Goal: Transaction & Acquisition: Purchase product/service

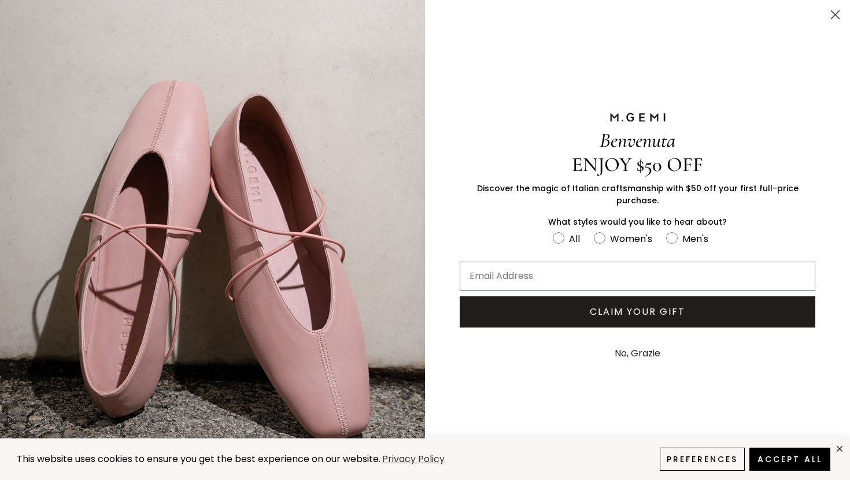
click at [835, 15] on icon "Close dialog" at bounding box center [835, 15] width 8 height 8
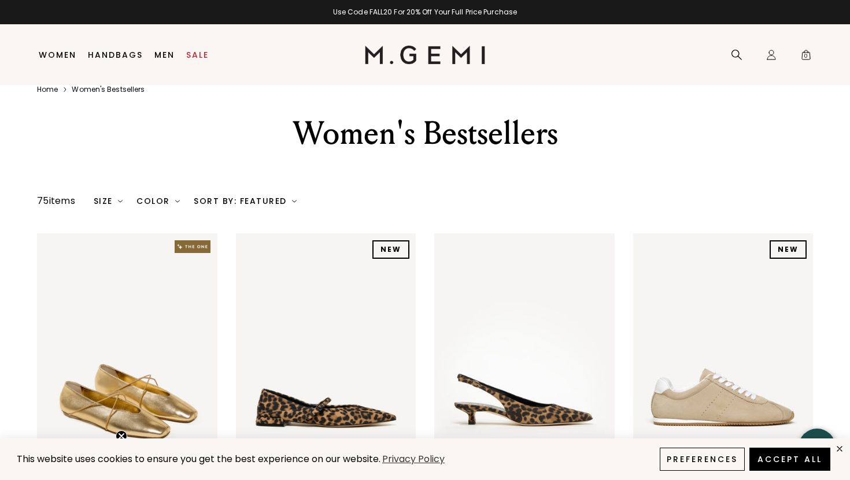
scroll to position [17, 0]
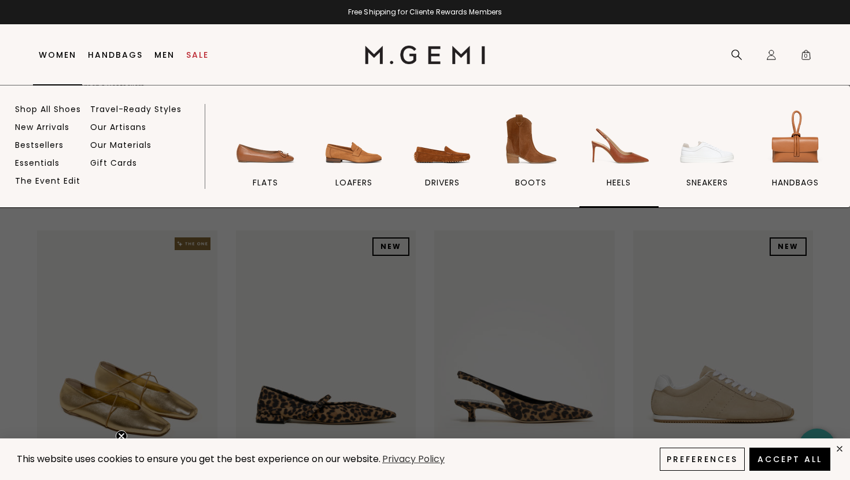
click at [623, 161] on img at bounding box center [618, 139] width 65 height 65
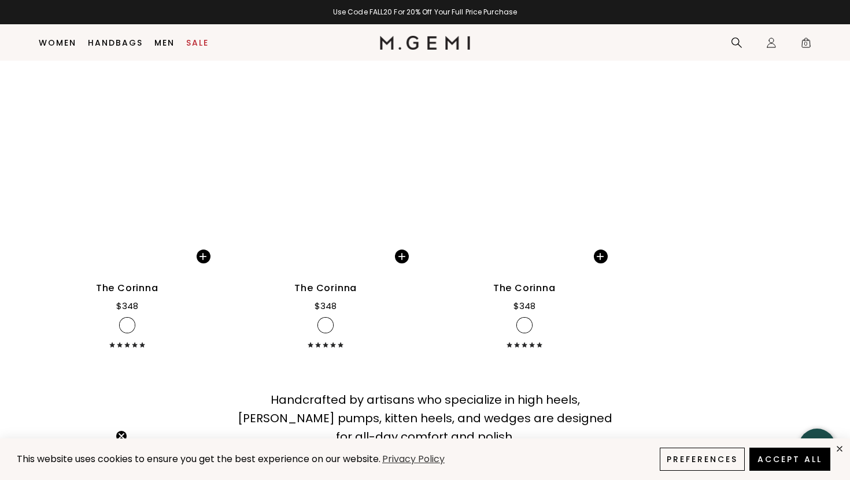
scroll to position [3340, 0]
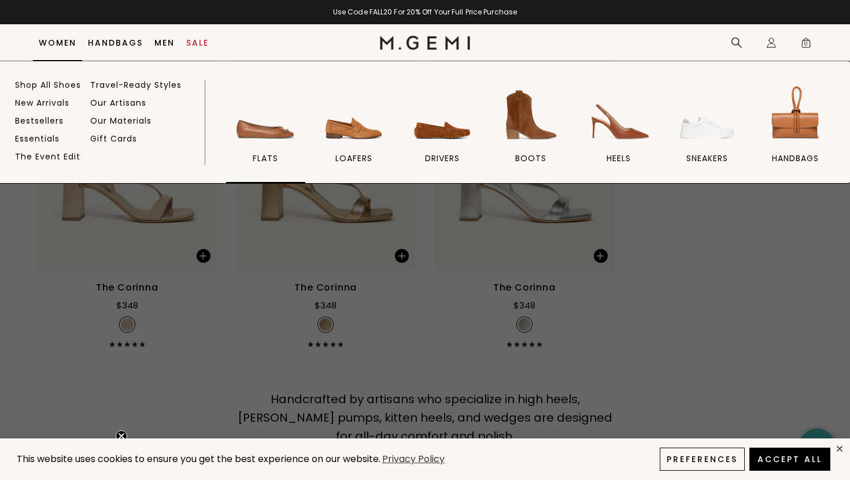
click at [272, 134] on img at bounding box center [265, 115] width 65 height 65
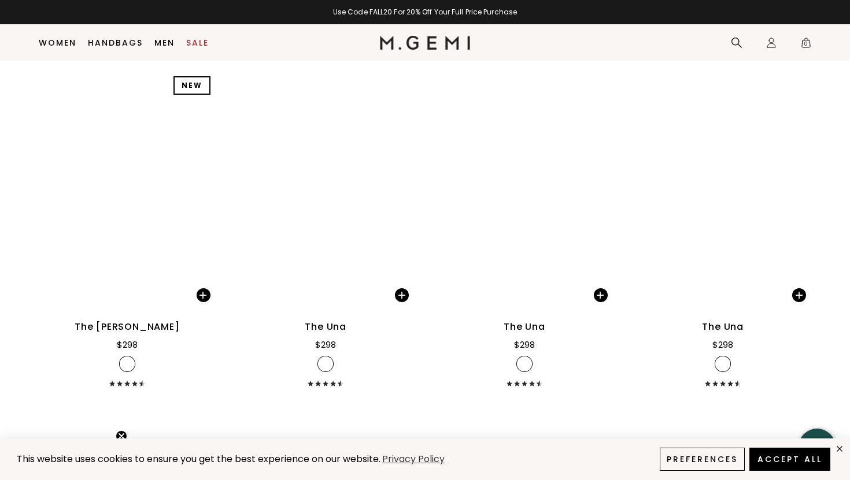
scroll to position [2277, 0]
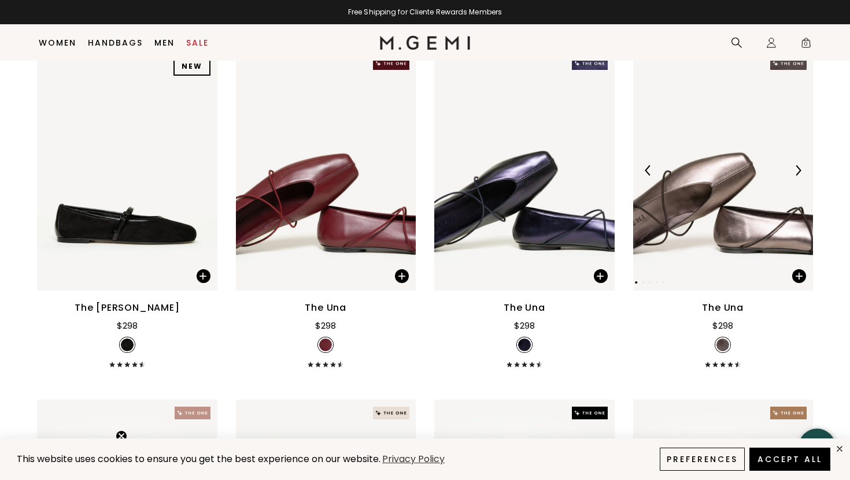
click at [669, 216] on img at bounding box center [723, 170] width 180 height 240
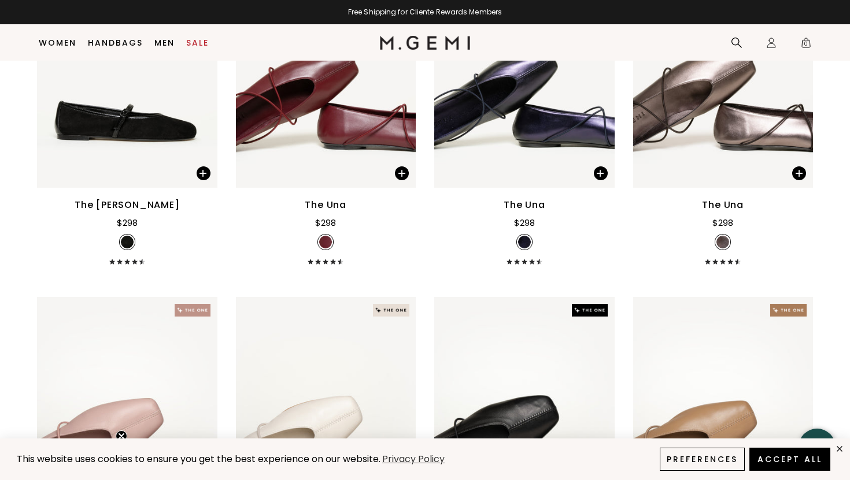
scroll to position [2596, 0]
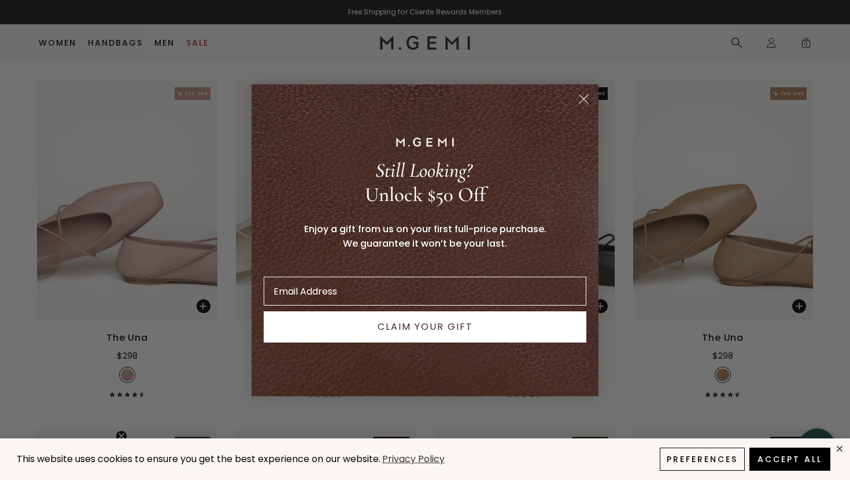
click at [584, 102] on circle "Close dialog" at bounding box center [583, 98] width 19 height 19
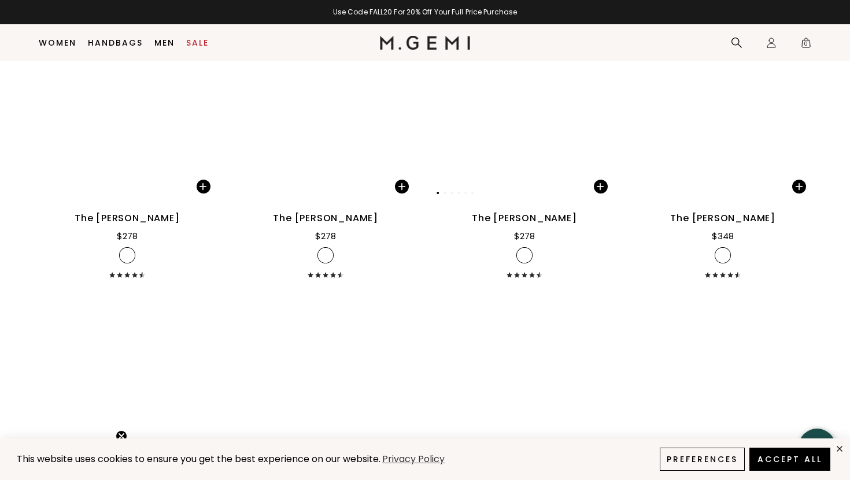
scroll to position [4432, 0]
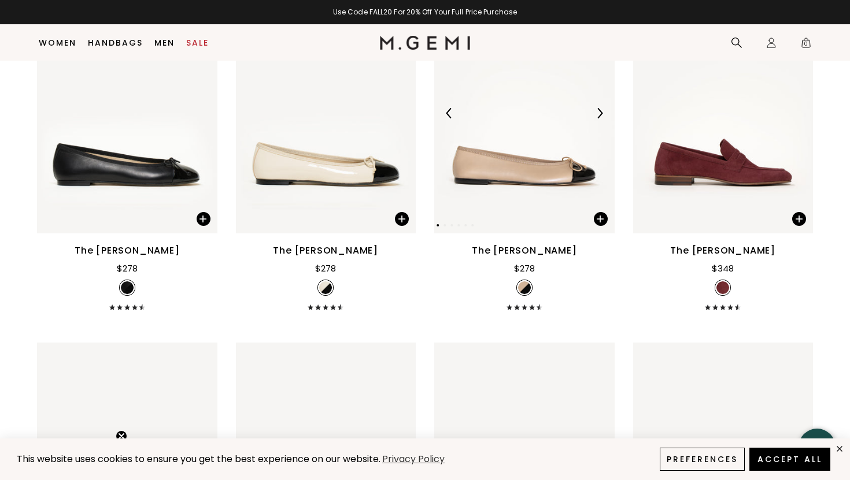
click at [530, 177] on img at bounding box center [524, 113] width 180 height 240
click at [510, 250] on div "The Rosa" at bounding box center [524, 251] width 105 height 14
click at [547, 178] on img at bounding box center [524, 113] width 180 height 240
click at [516, 247] on div "The Rosa" at bounding box center [524, 251] width 105 height 14
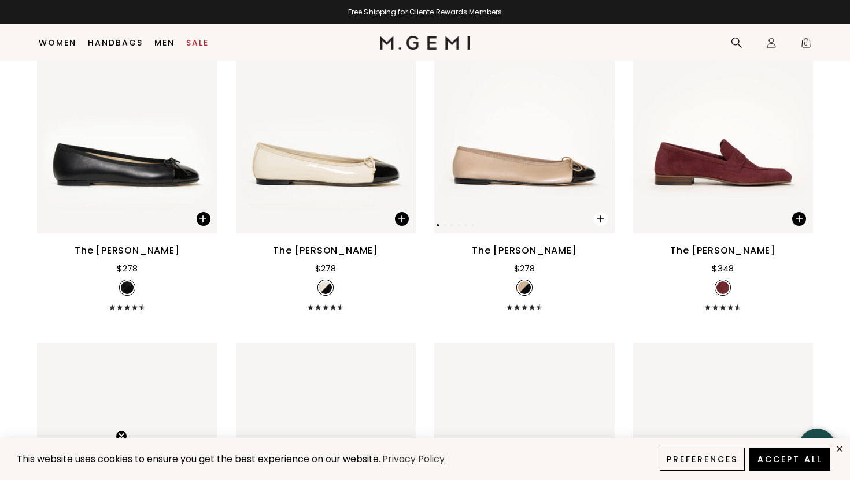
click at [598, 217] on span at bounding box center [601, 219] width 14 height 14
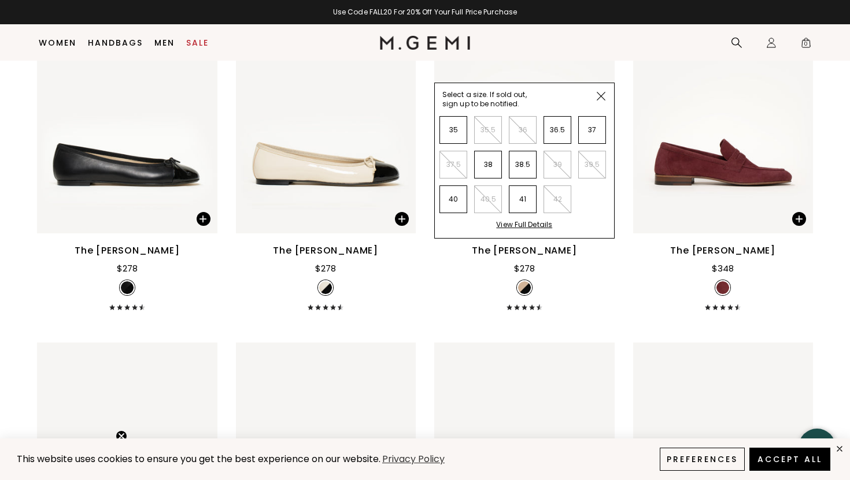
click at [510, 224] on div "View Full Details" at bounding box center [524, 229] width 56 height 18
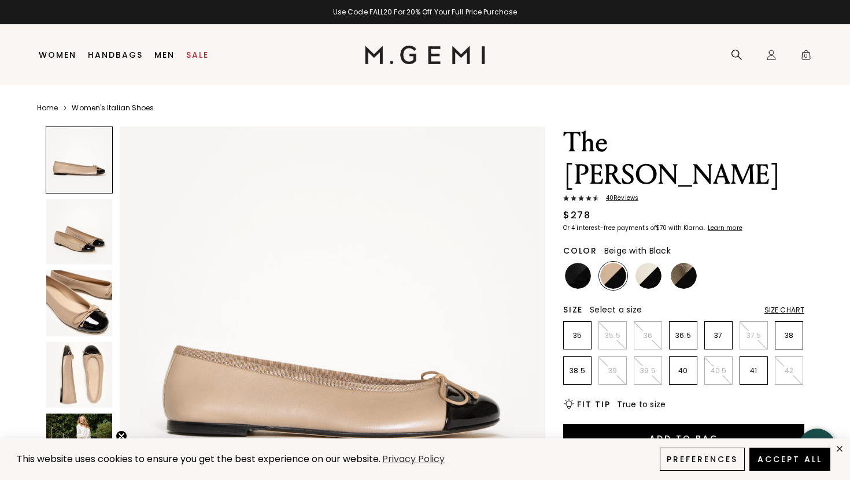
click at [89, 246] on img at bounding box center [79, 232] width 66 height 66
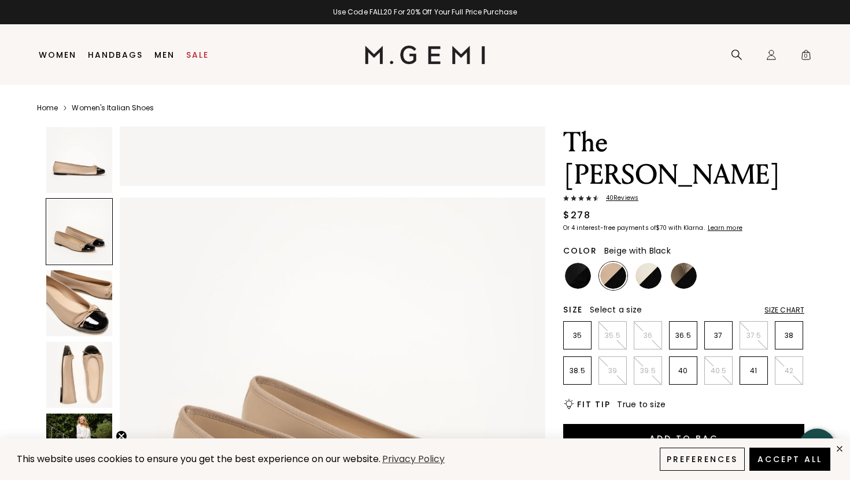
scroll to position [437, 0]
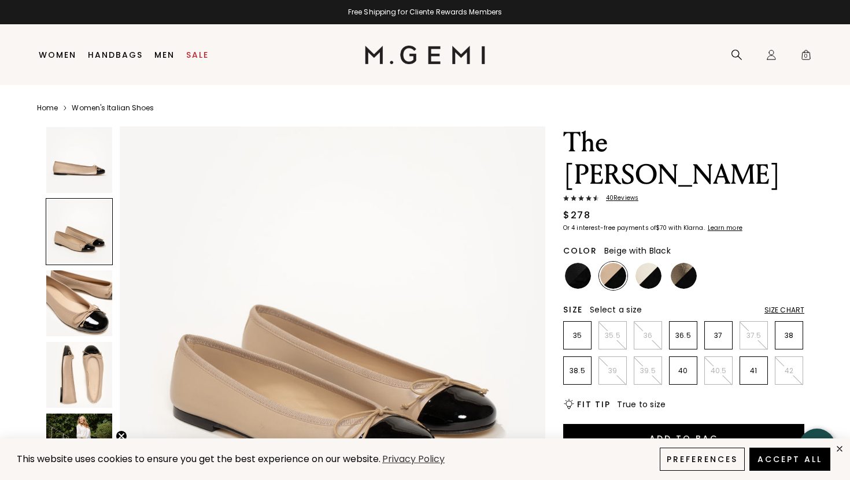
click at [72, 300] on img at bounding box center [79, 304] width 66 height 66
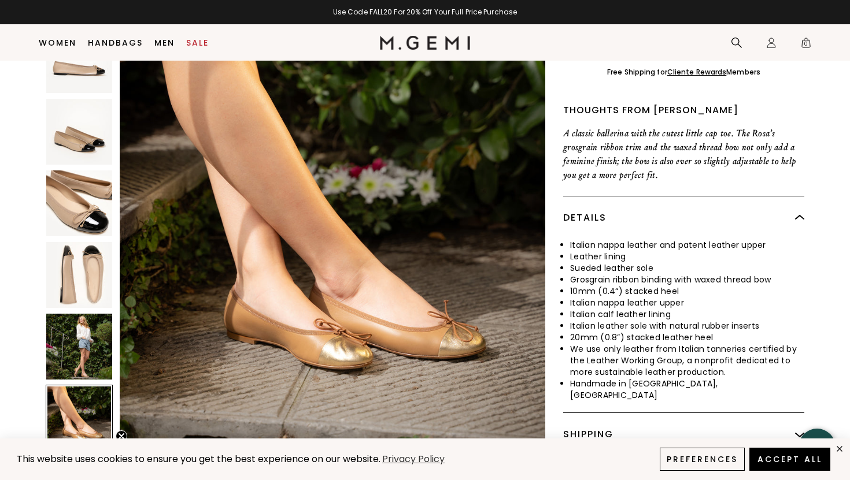
scroll to position [379, 0]
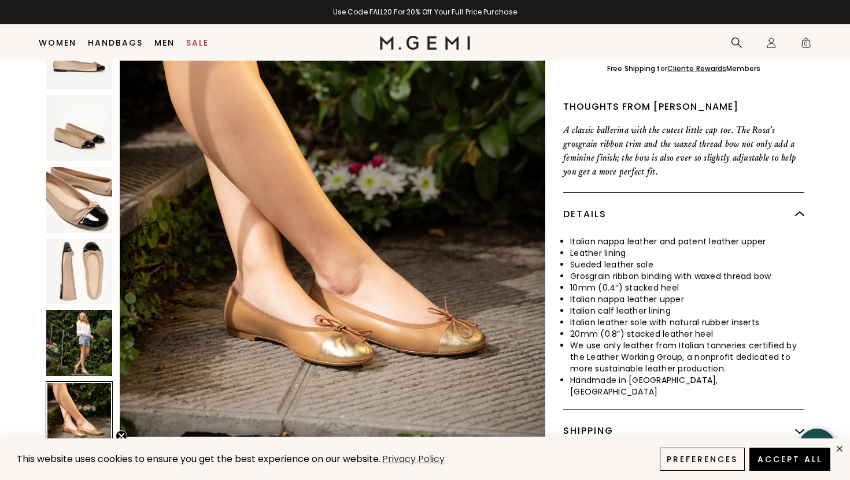
click at [89, 239] on img at bounding box center [79, 272] width 66 height 66
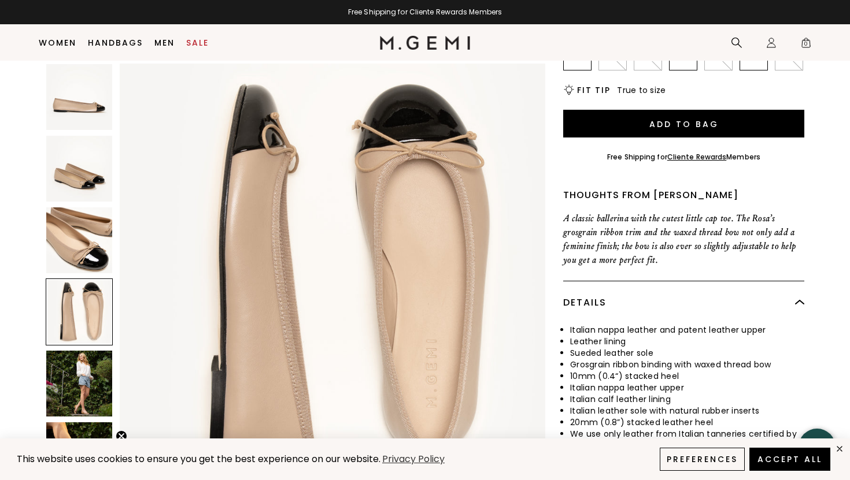
scroll to position [289, 0]
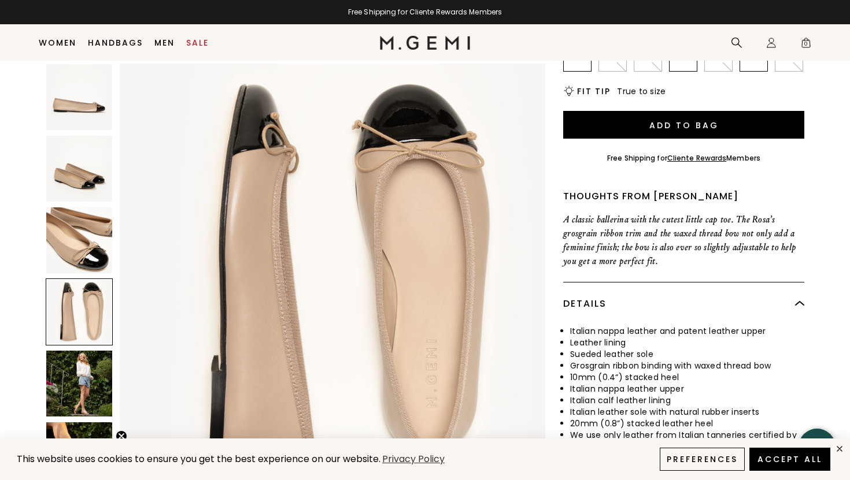
click at [71, 168] on img at bounding box center [79, 169] width 66 height 66
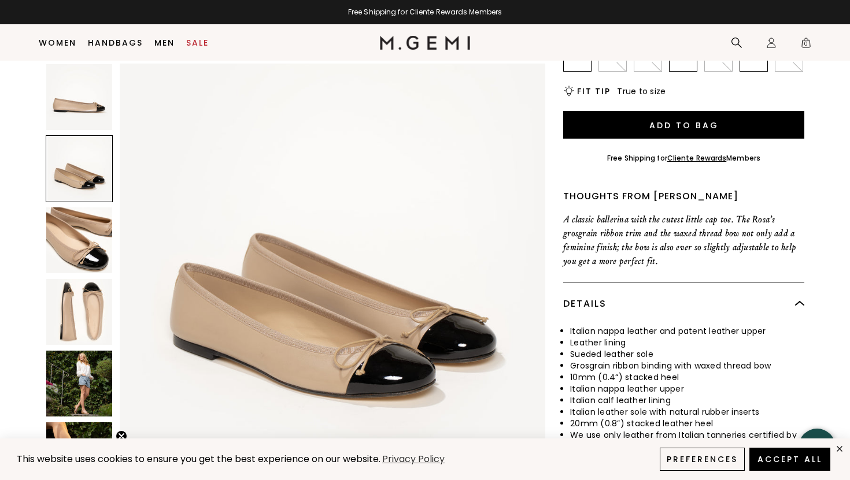
scroll to position [437, 0]
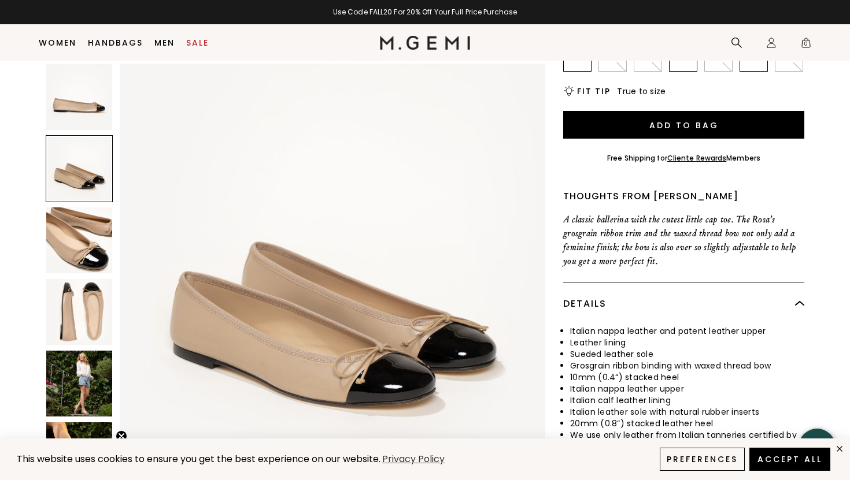
click at [73, 315] on img at bounding box center [79, 312] width 66 height 66
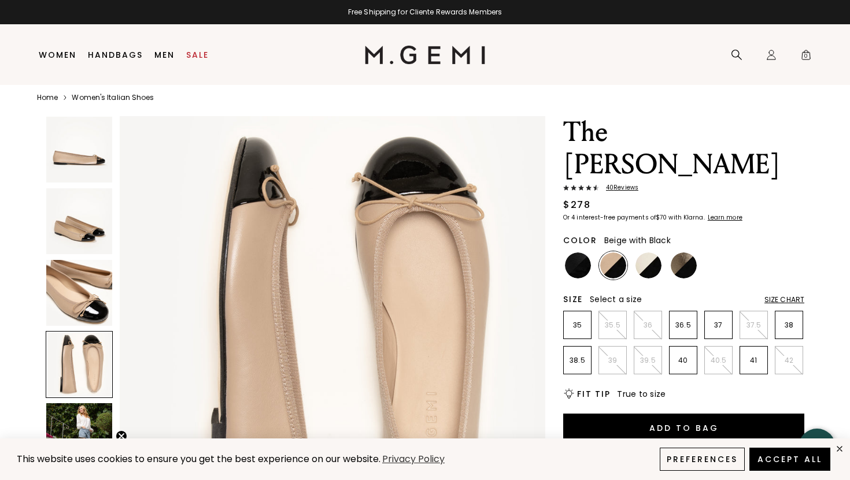
scroll to position [17, 0]
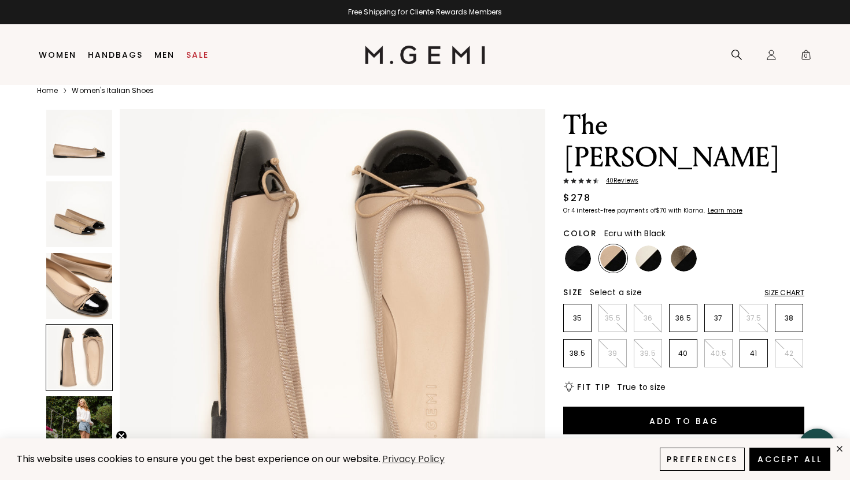
click at [647, 246] on img at bounding box center [648, 259] width 26 height 26
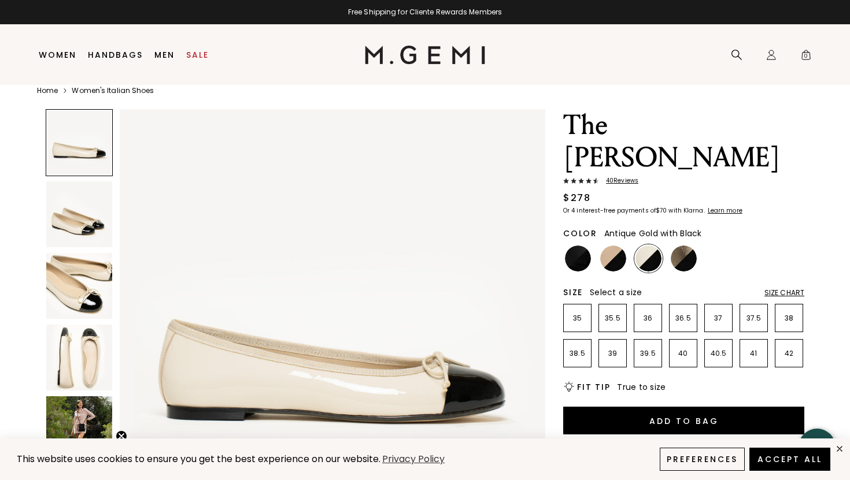
click at [697, 245] on div at bounding box center [683, 259] width 28 height 28
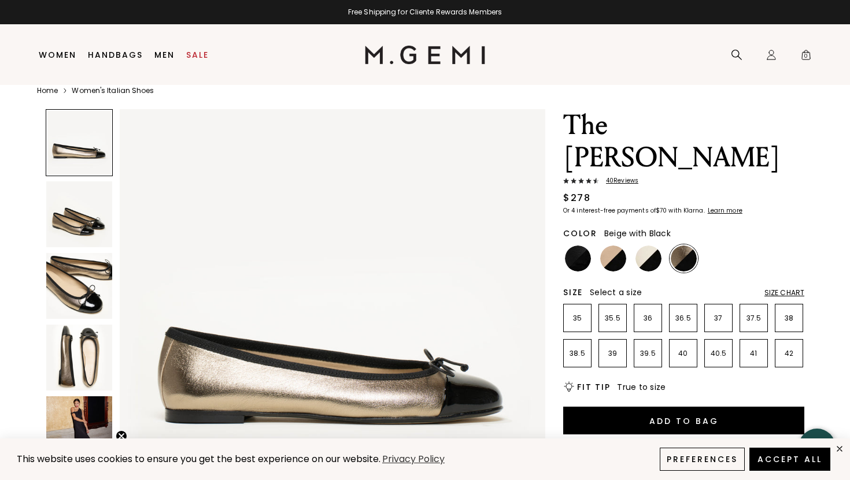
click at [616, 246] on img at bounding box center [613, 259] width 26 height 26
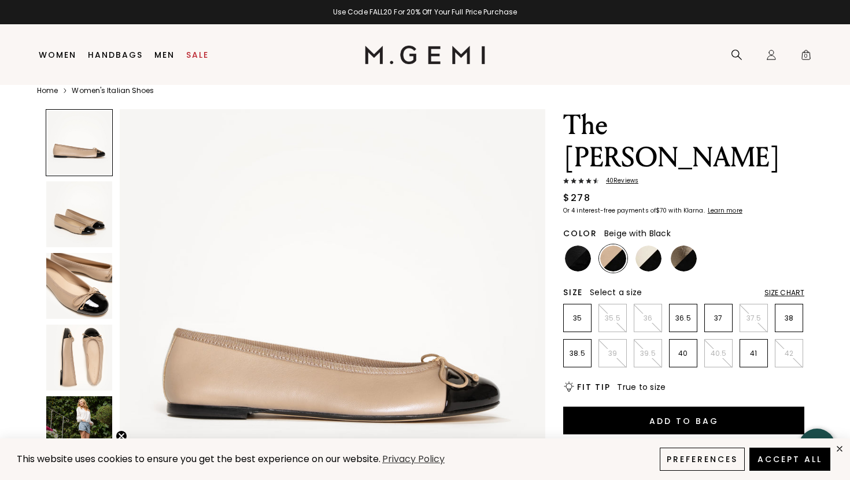
click at [622, 177] on span "40 Review s" at bounding box center [618, 180] width 39 height 7
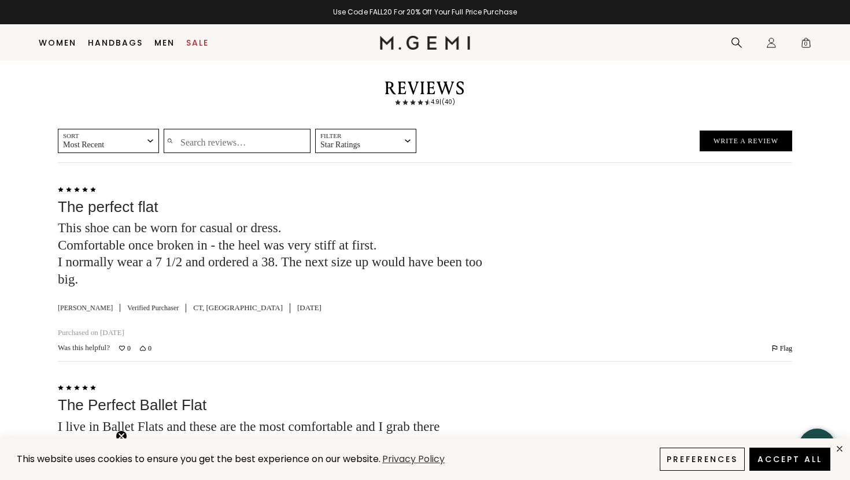
scroll to position [1744, 0]
click at [125, 140] on span "Most Recent" at bounding box center [101, 145] width 77 height 10
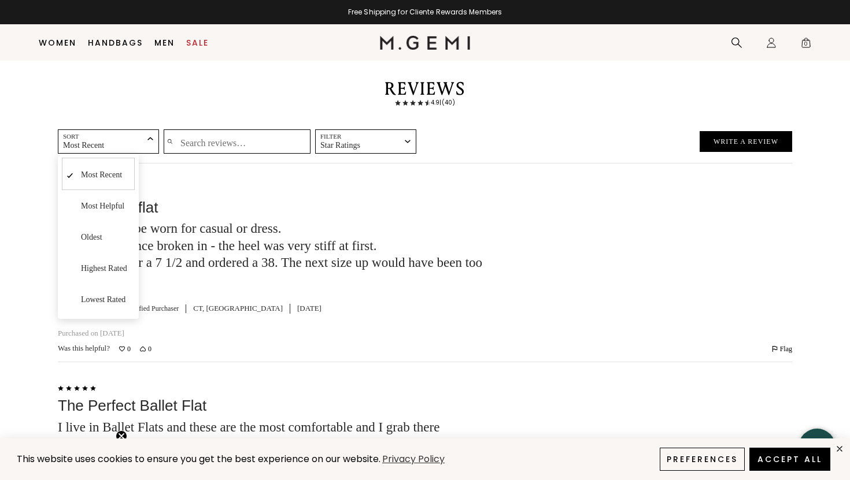
click at [93, 296] on span "Lowest Rated" at bounding box center [103, 300] width 45 height 9
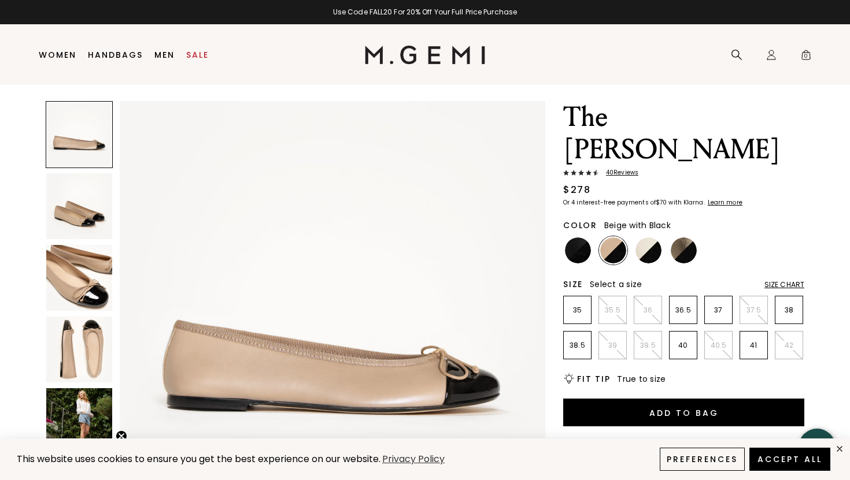
scroll to position [24, 0]
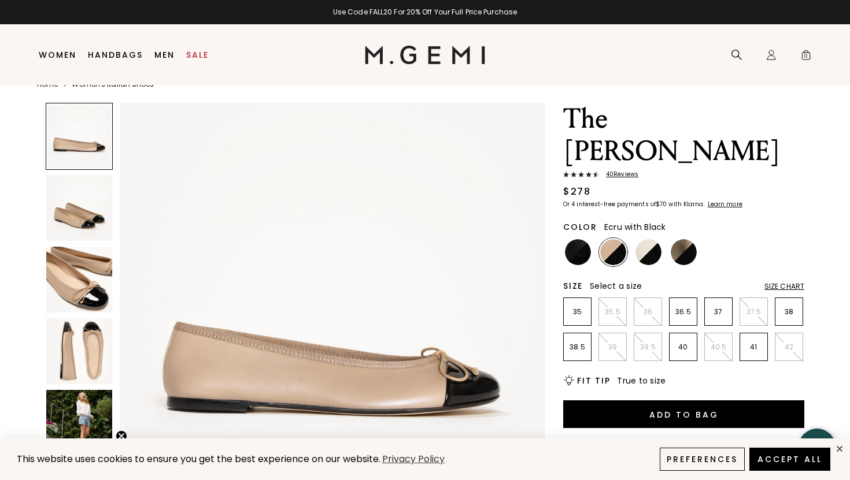
click at [656, 239] on img at bounding box center [648, 252] width 26 height 26
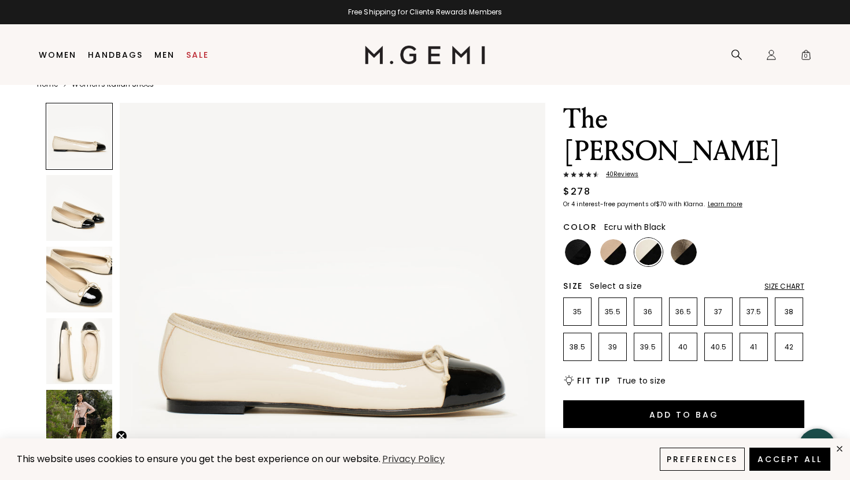
click at [80, 264] on img at bounding box center [79, 280] width 66 height 66
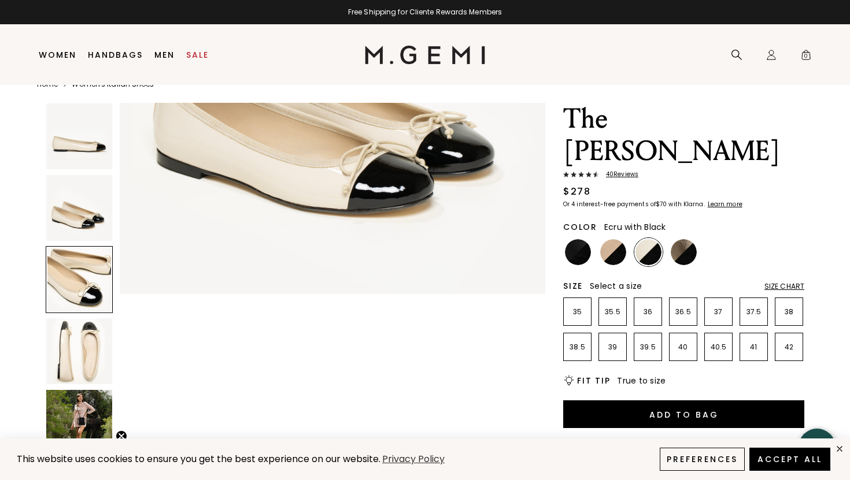
scroll to position [874, 0]
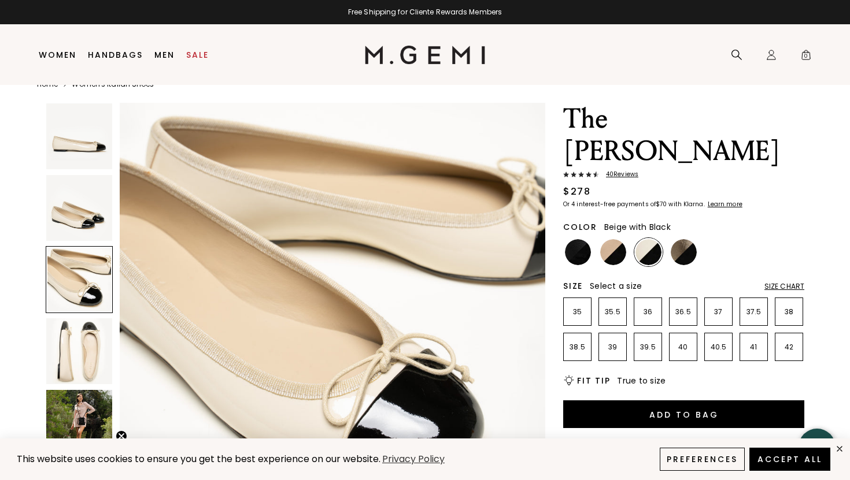
click at [616, 239] on img at bounding box center [613, 252] width 26 height 26
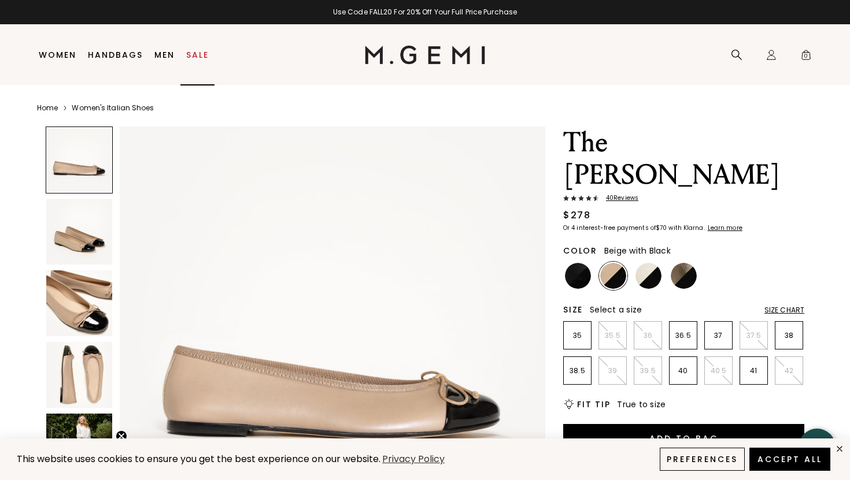
click at [194, 56] on link "Sale" at bounding box center [197, 54] width 23 height 9
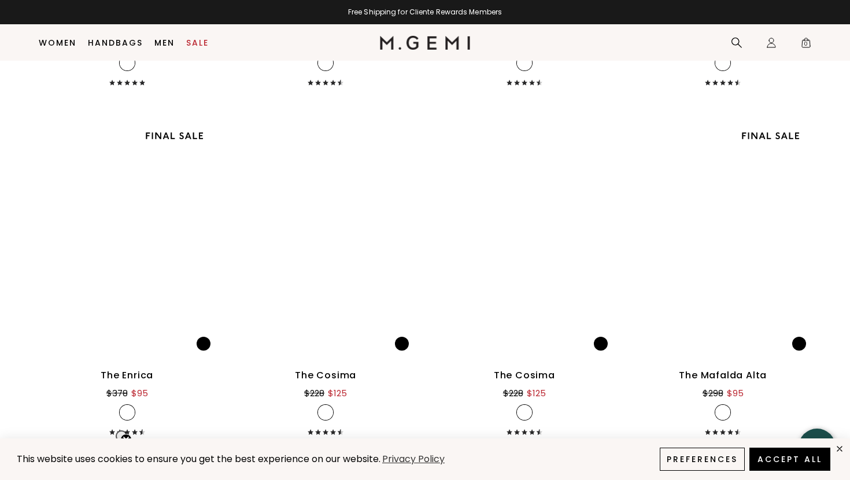
scroll to position [6063, 0]
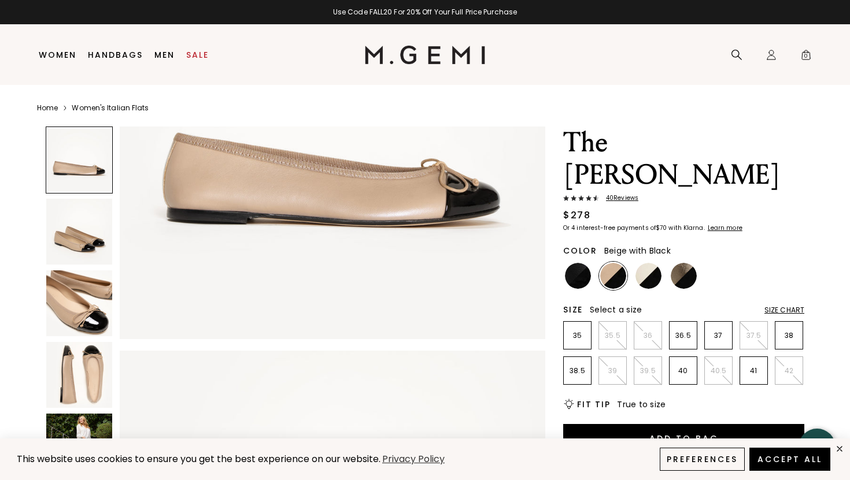
scroll to position [283, 0]
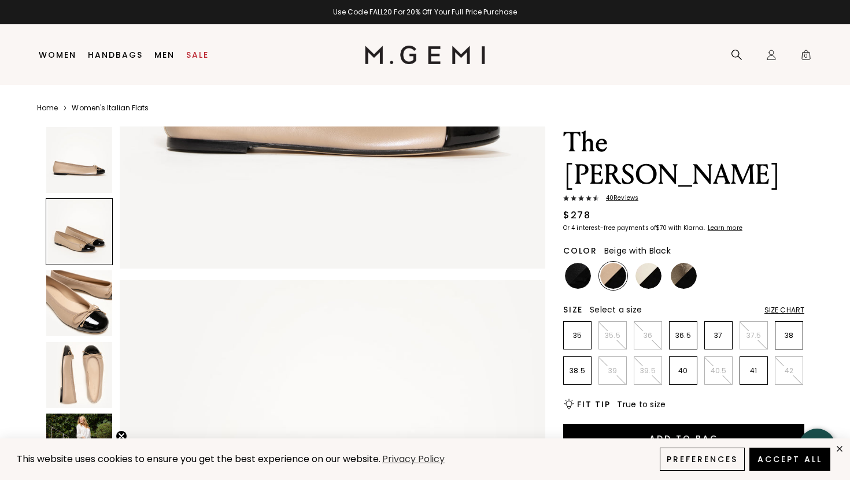
click at [780, 306] on div "Size Chart" at bounding box center [784, 310] width 40 height 9
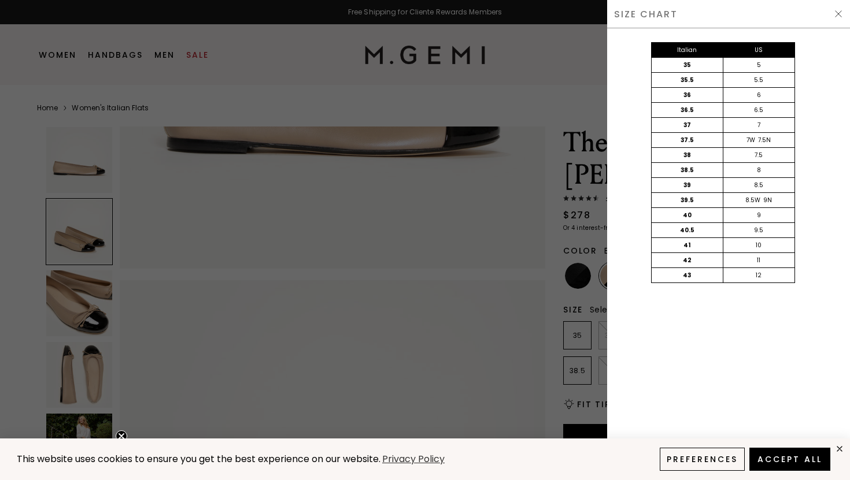
click at [838, 14] on img at bounding box center [838, 13] width 9 height 9
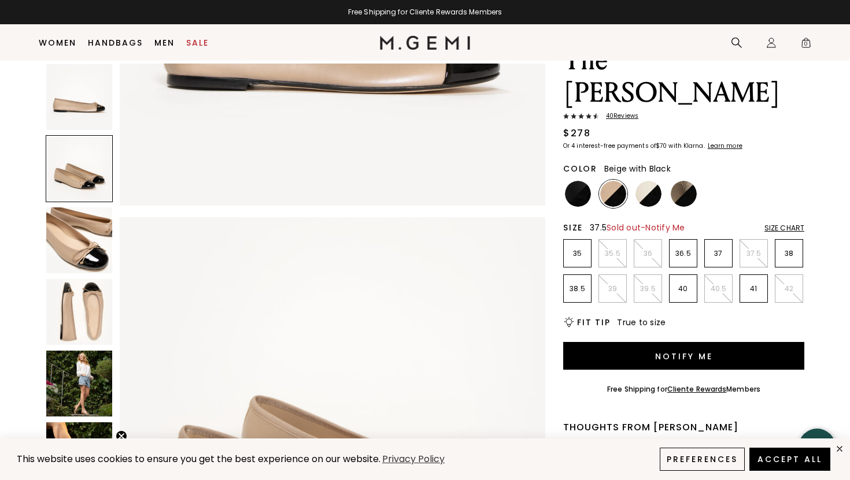
scroll to position [59, 0]
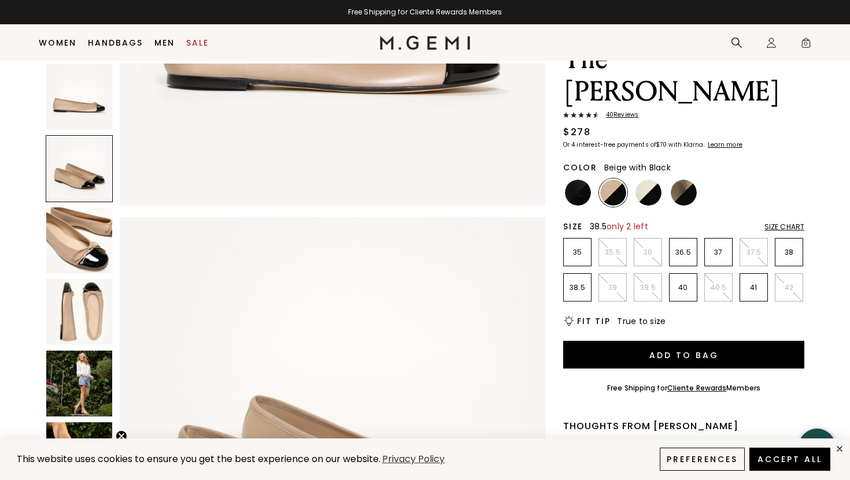
click at [582, 283] on p "38.5" at bounding box center [577, 287] width 27 height 9
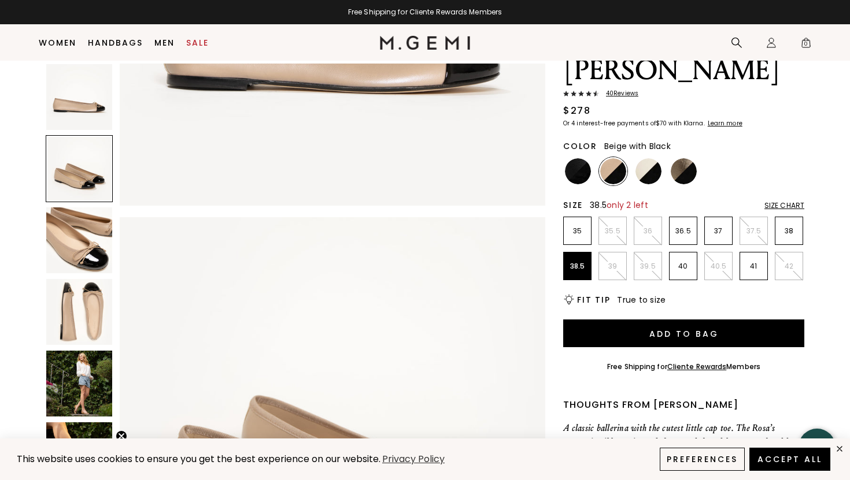
scroll to position [80, 0]
click at [778, 202] on div "Size Chart" at bounding box center [784, 206] width 40 height 9
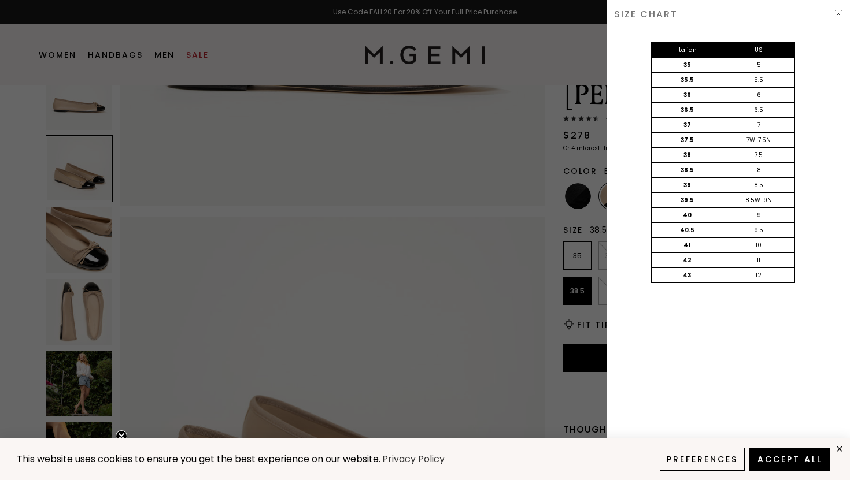
click at [835, 11] on img at bounding box center [838, 13] width 9 height 9
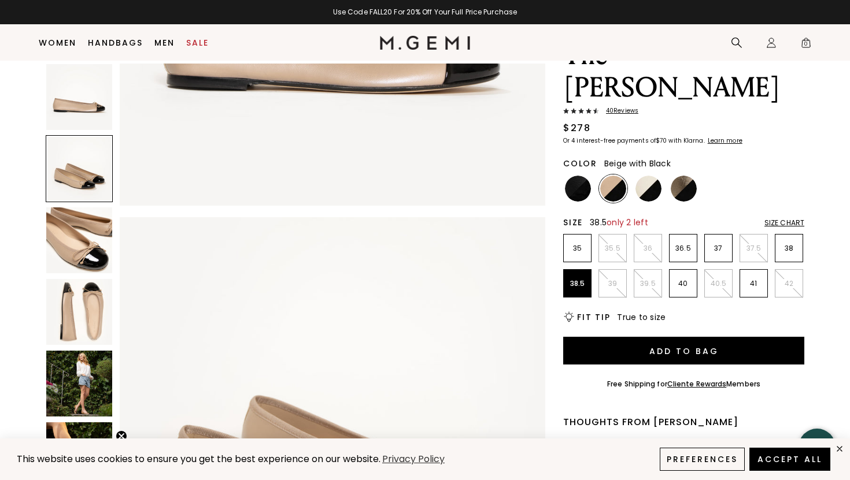
scroll to position [55, 0]
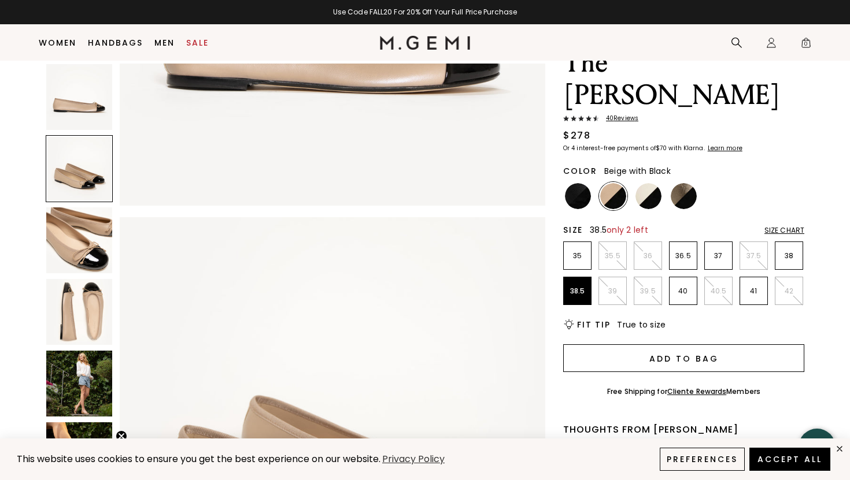
click at [668, 345] on button "Add to Bag" at bounding box center [683, 359] width 241 height 28
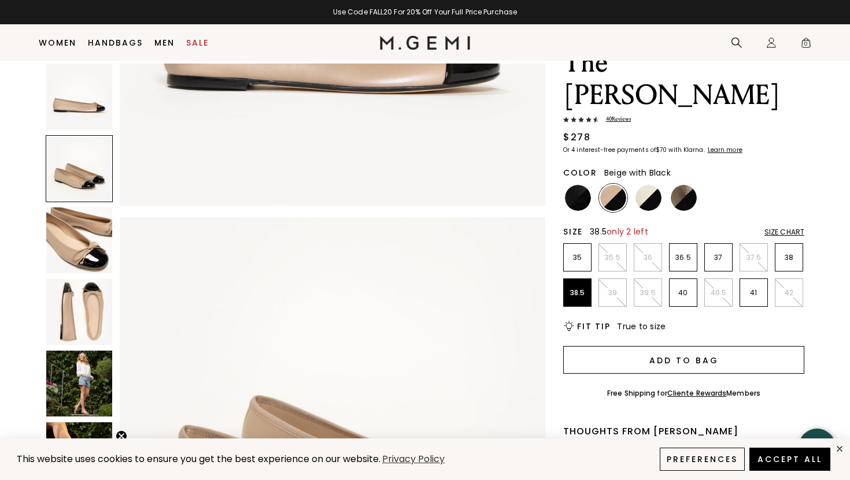
scroll to position [0, 0]
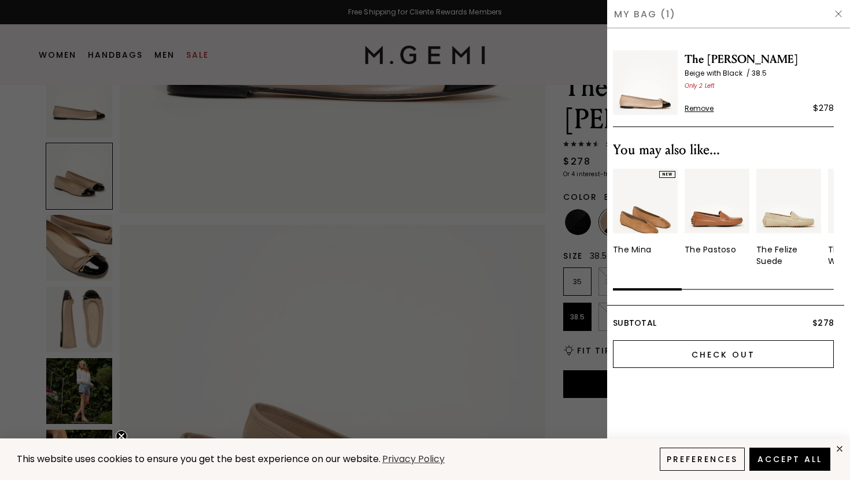
click at [705, 354] on input "Check Out" at bounding box center [723, 354] width 221 height 28
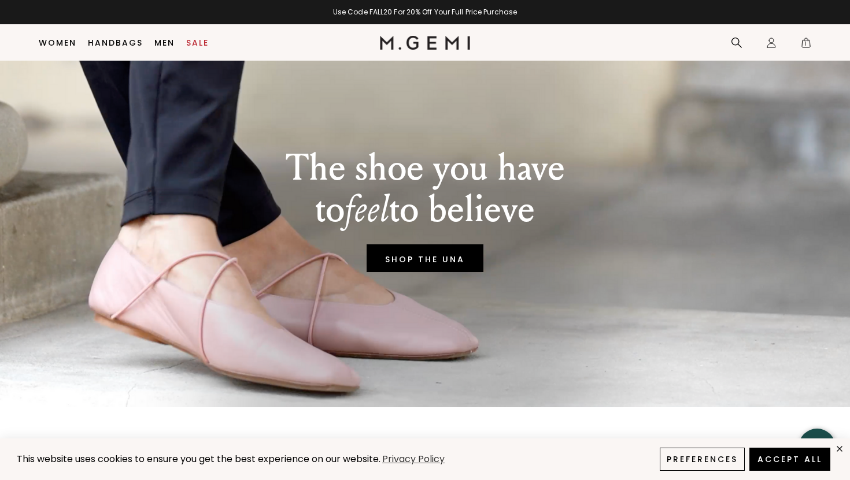
scroll to position [44, 0]
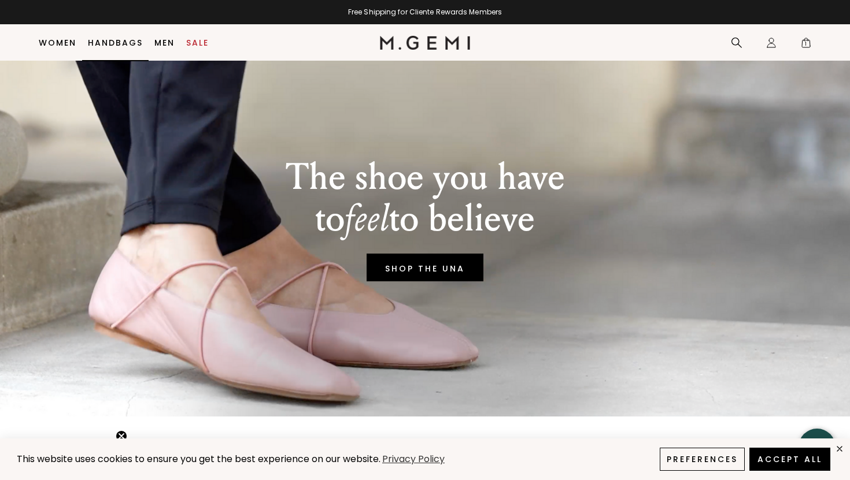
click at [103, 42] on link "Handbags" at bounding box center [115, 42] width 55 height 9
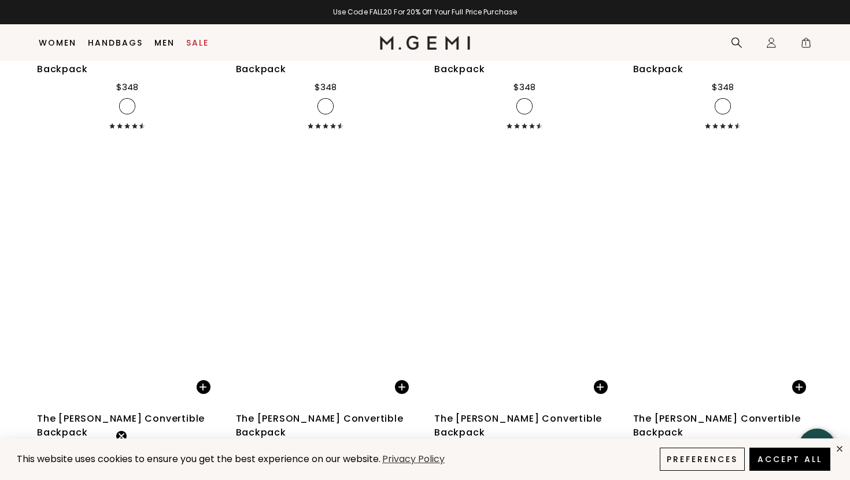
scroll to position [3231, 0]
